Goal: Information Seeking & Learning: Learn about a topic

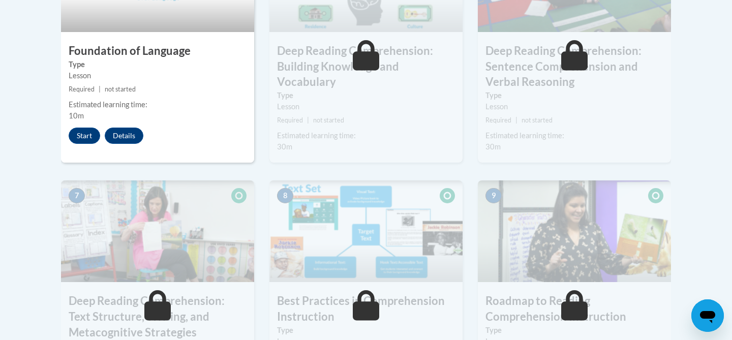
scroll to position [685, 0]
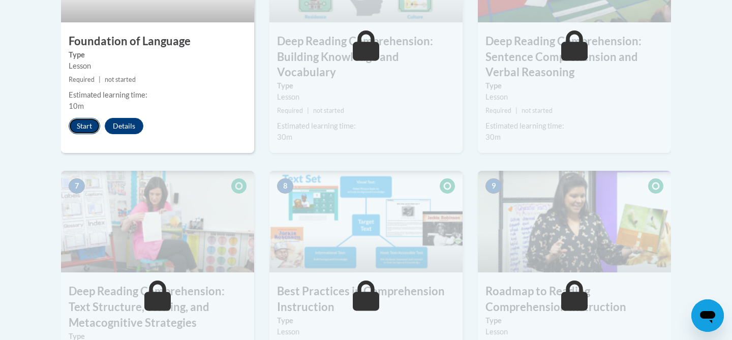
click at [79, 126] on button "Start" at bounding box center [84, 126] width 31 height 16
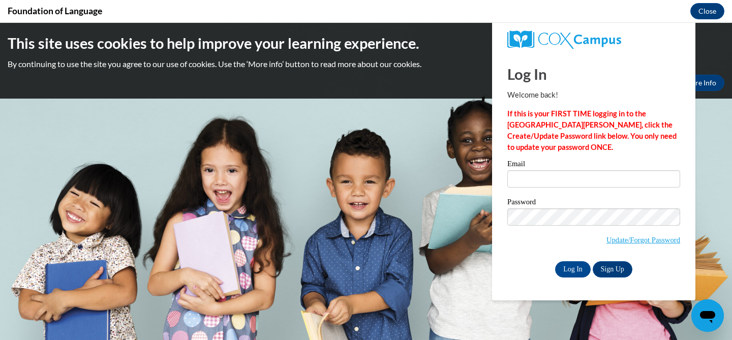
scroll to position [0, 0]
type input "[EMAIL_ADDRESS][DOMAIN_NAME]"
click at [576, 269] on input "Log In" at bounding box center [573, 269] width 36 height 16
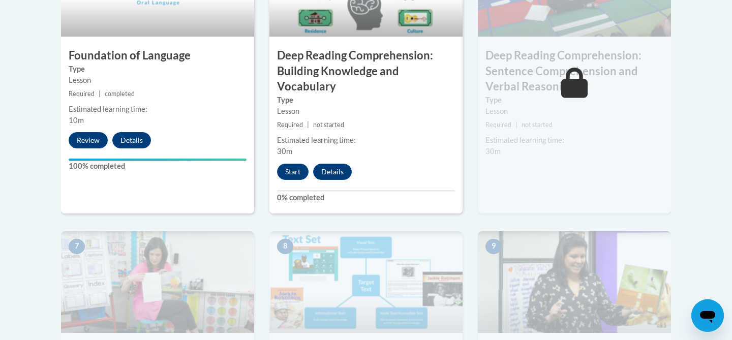
scroll to position [669, 0]
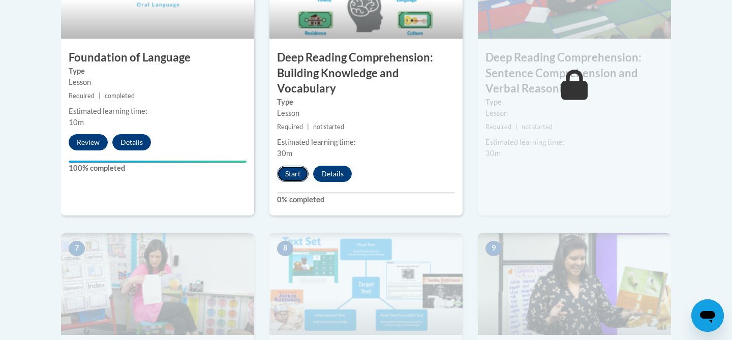
click at [291, 179] on button "Start" at bounding box center [292, 174] width 31 height 16
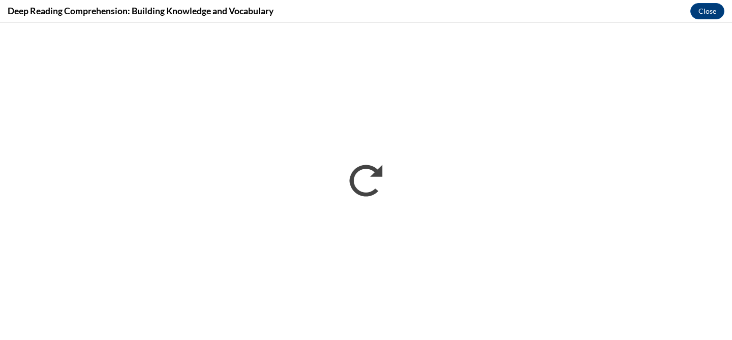
scroll to position [0, 0]
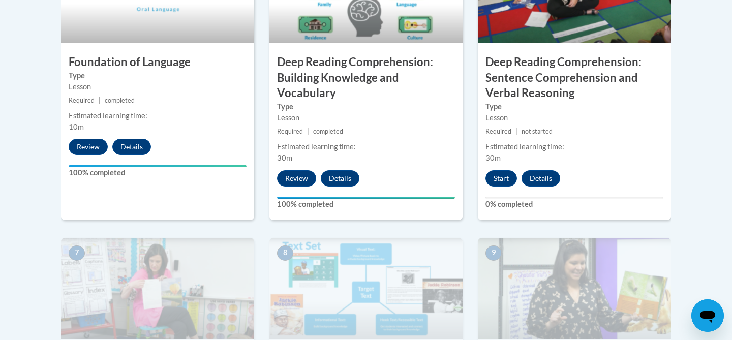
scroll to position [660, 0]
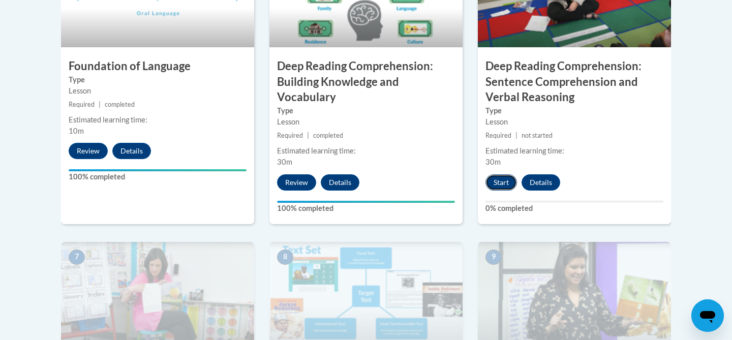
click at [501, 181] on button "Start" at bounding box center [500, 182] width 31 height 16
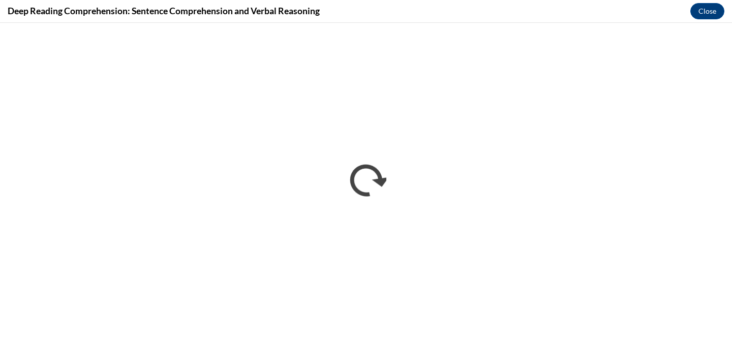
scroll to position [0, 0]
